Goal: Transaction & Acquisition: Purchase product/service

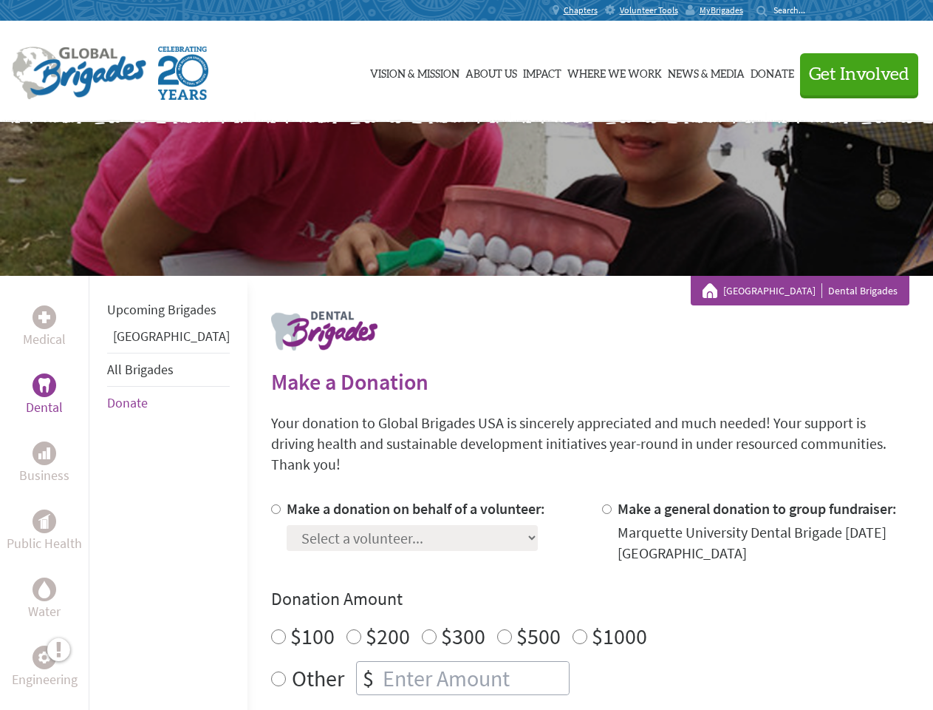
click at [816, 10] on div "Search for:" at bounding box center [786, 10] width 59 height 12
click at [853, 74] on span "Get Involved" at bounding box center [859, 75] width 101 height 18
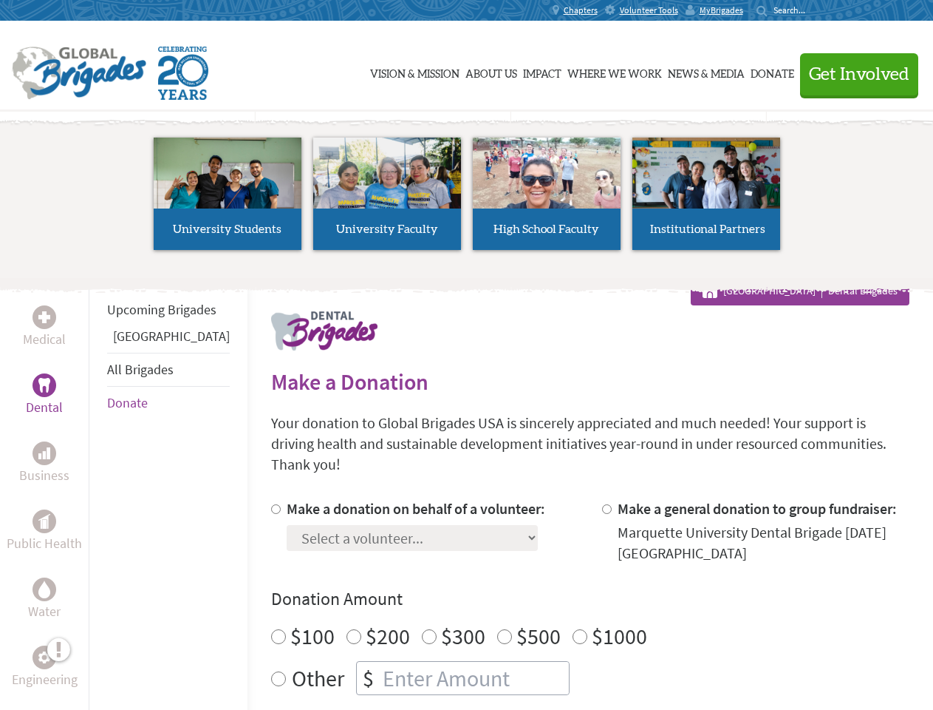
click at [467, 199] on li "High School Faculty" at bounding box center [547, 194] width 160 height 136
click at [98, 492] on div "Upcoming Brigades Panama All Brigades Donate" at bounding box center [168, 631] width 159 height 710
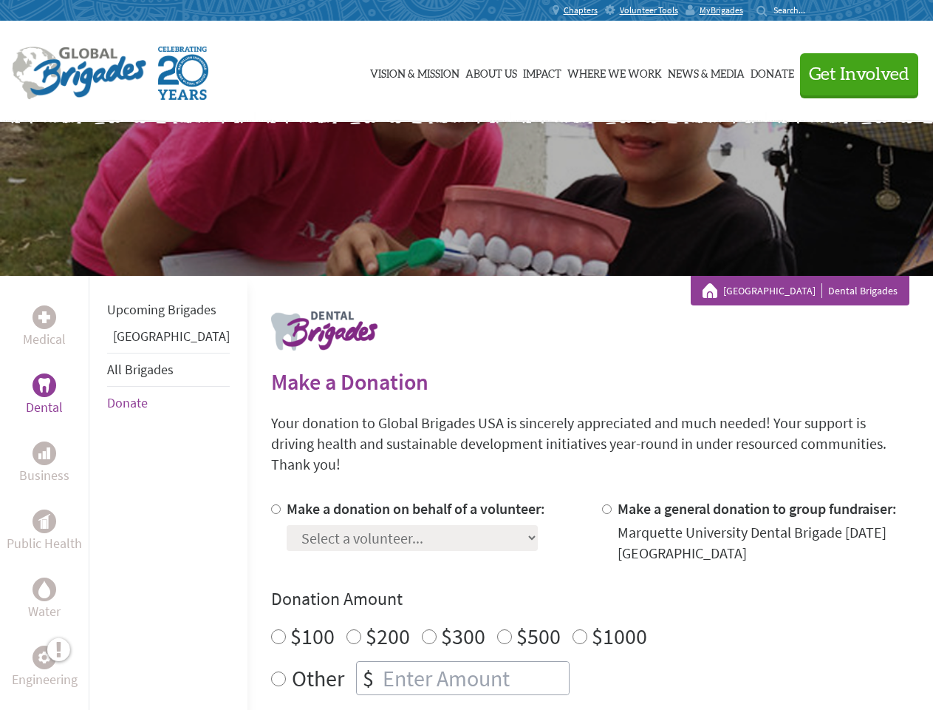
click at [565, 593] on div "Donation Amount $100 $200 $300 $500 $1000 Other $" at bounding box center [590, 641] width 639 height 108
click at [271, 504] on input "Make a donation on behalf of a volunteer:" at bounding box center [276, 509] width 10 height 10
radio input "true"
click at [602, 504] on input "Make a general donation to group fundraiser:" at bounding box center [607, 509] width 10 height 10
radio input "true"
